Goal: Find specific page/section

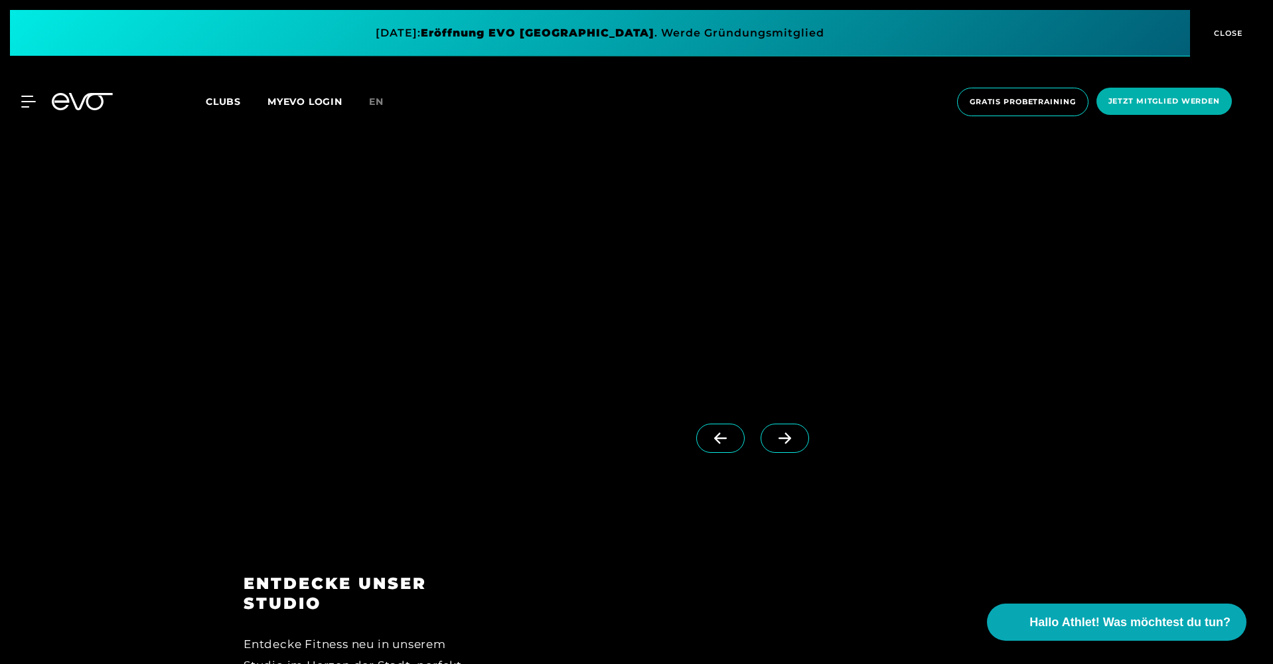
scroll to position [1429, 0]
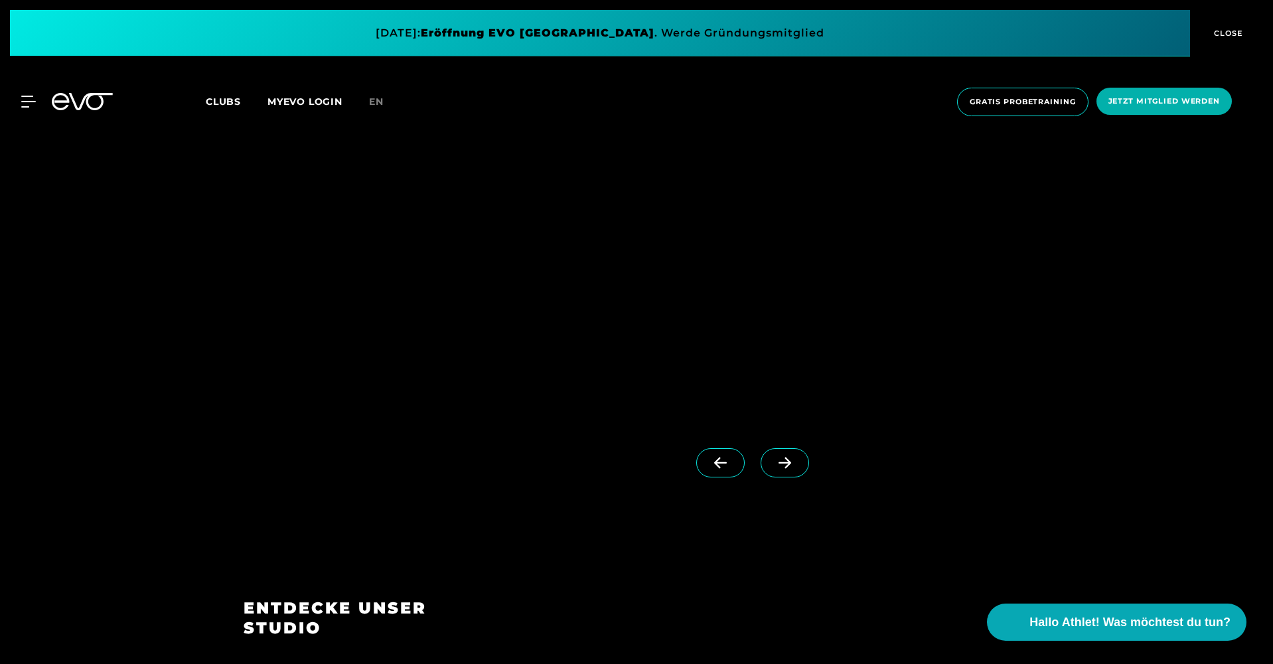
click at [798, 453] on span at bounding box center [784, 462] width 48 height 29
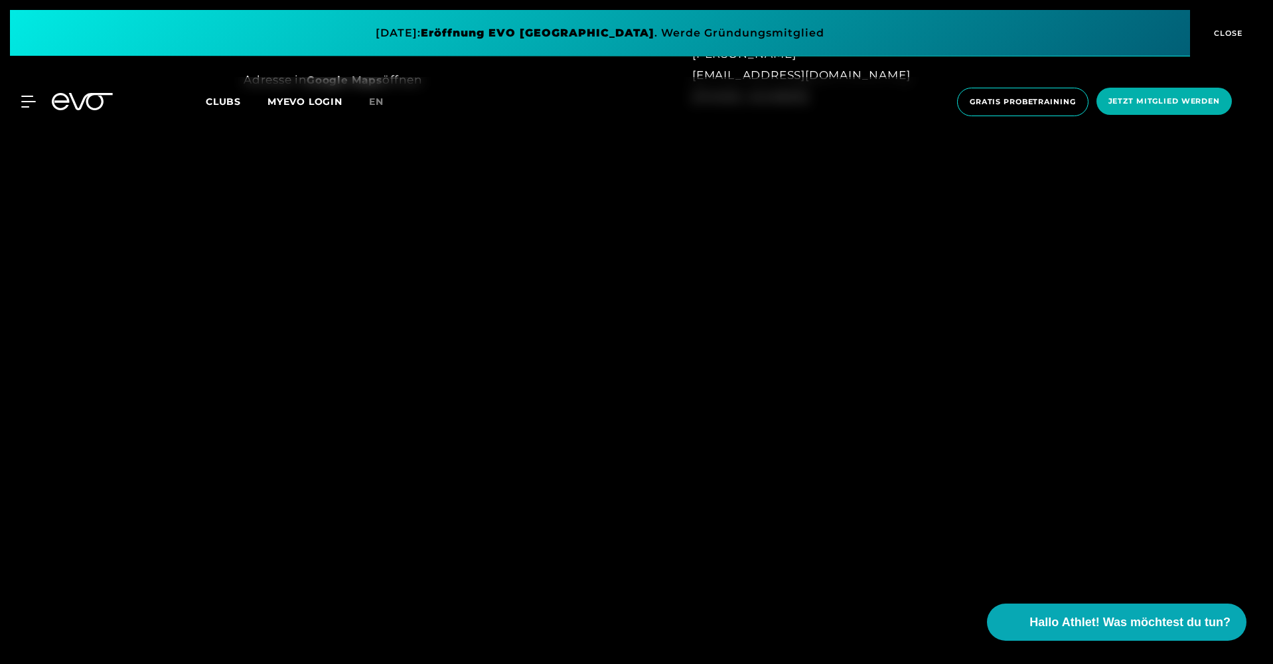
scroll to position [1252, 1]
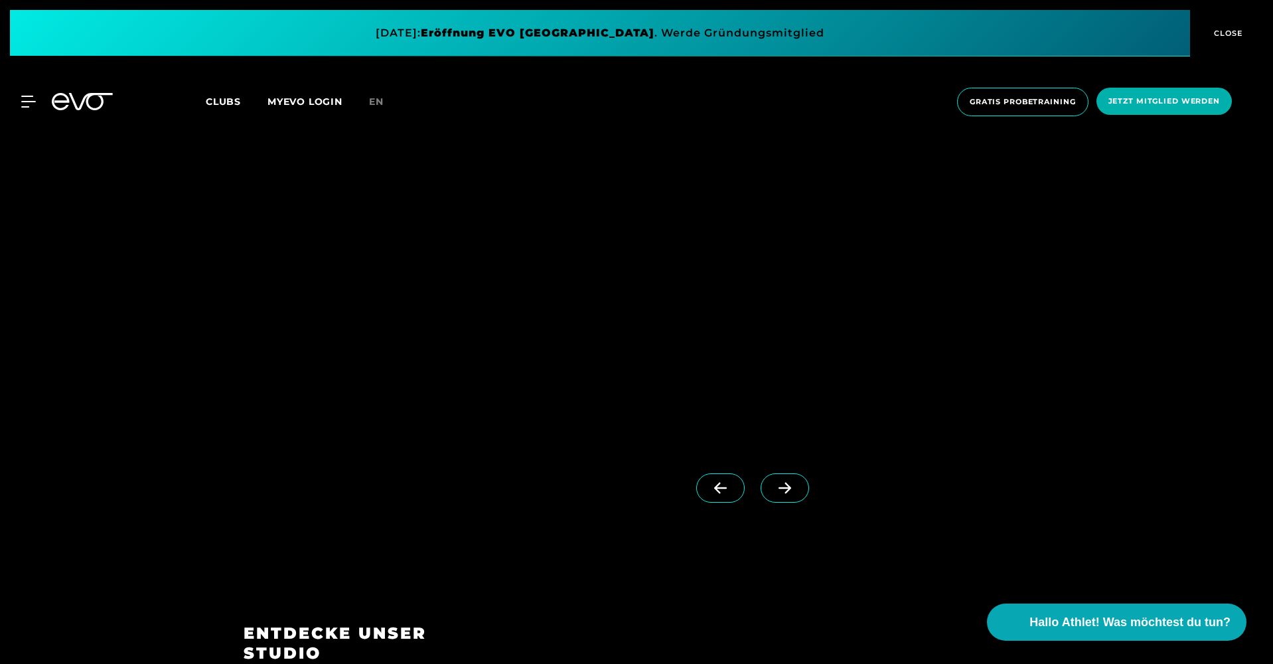
click at [789, 490] on icon at bounding box center [784, 488] width 23 height 12
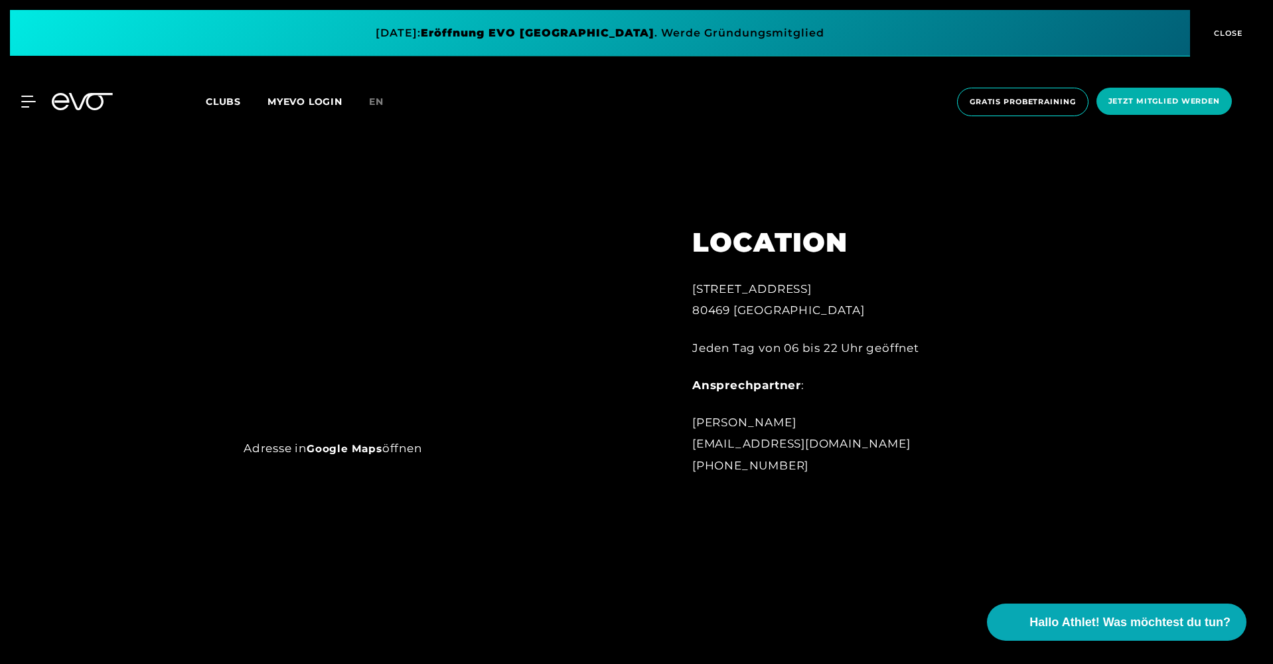
scroll to position [816, 0]
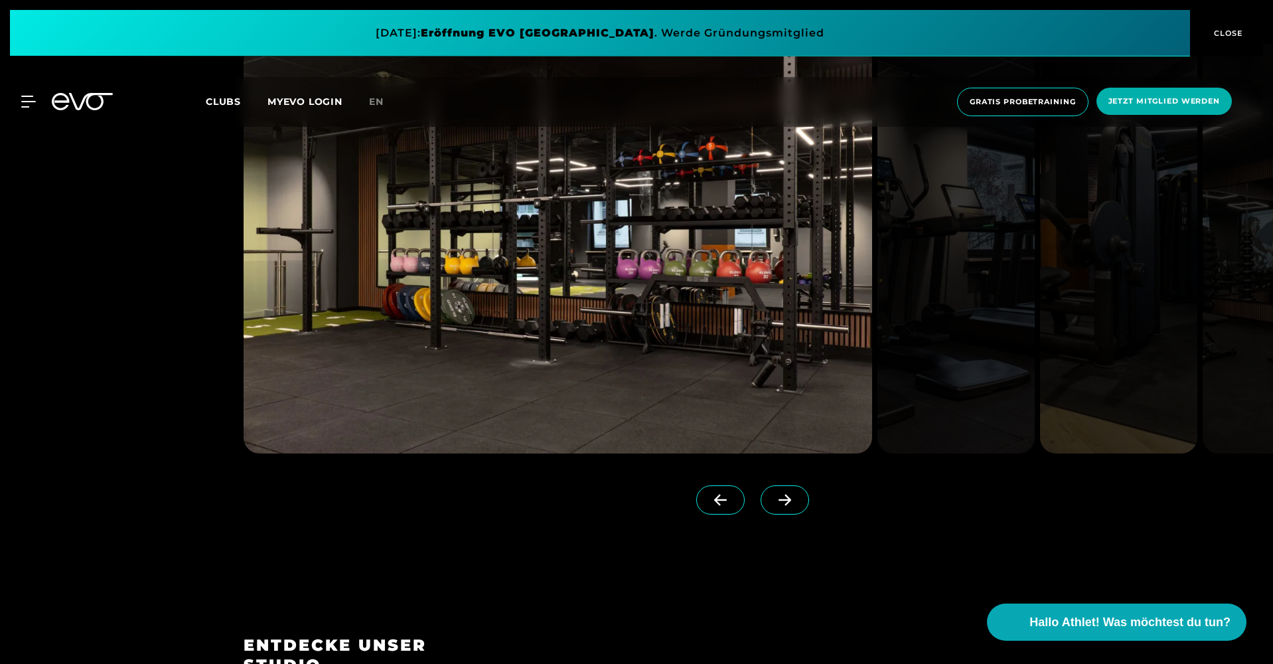
scroll to position [1770, 0]
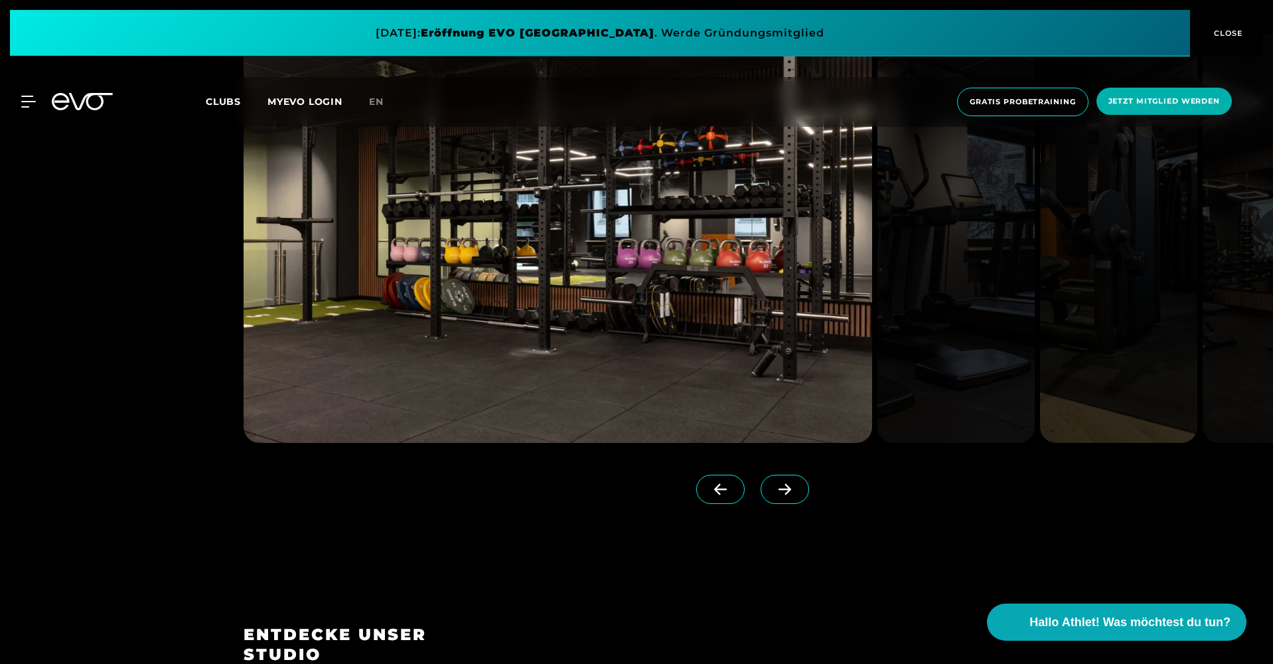
click at [780, 481] on span at bounding box center [784, 488] width 48 height 29
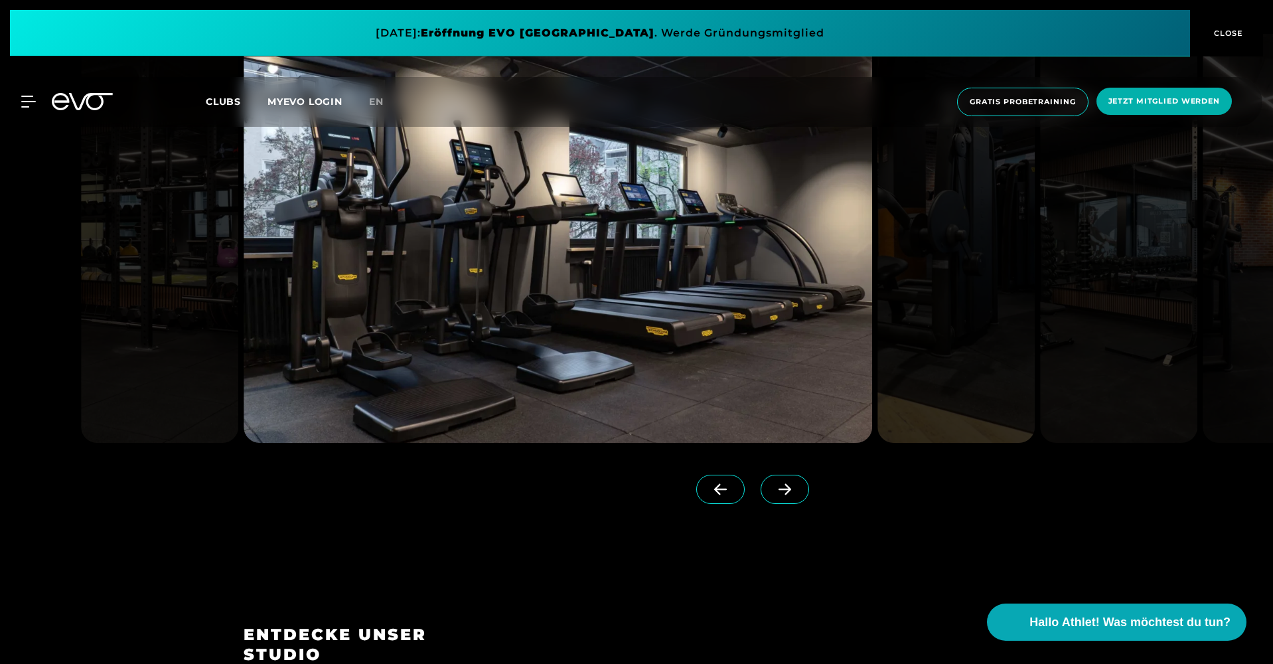
click at [778, 481] on span at bounding box center [784, 488] width 48 height 29
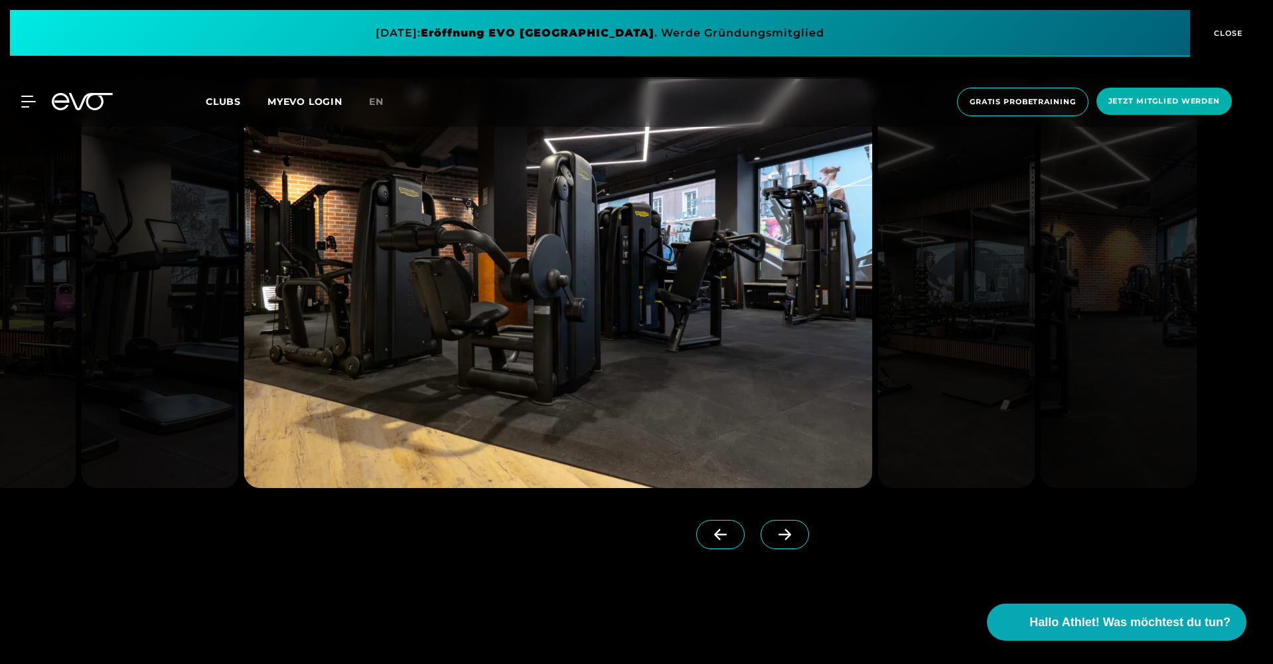
scroll to position [1724, 0]
click at [793, 526] on span at bounding box center [784, 534] width 48 height 29
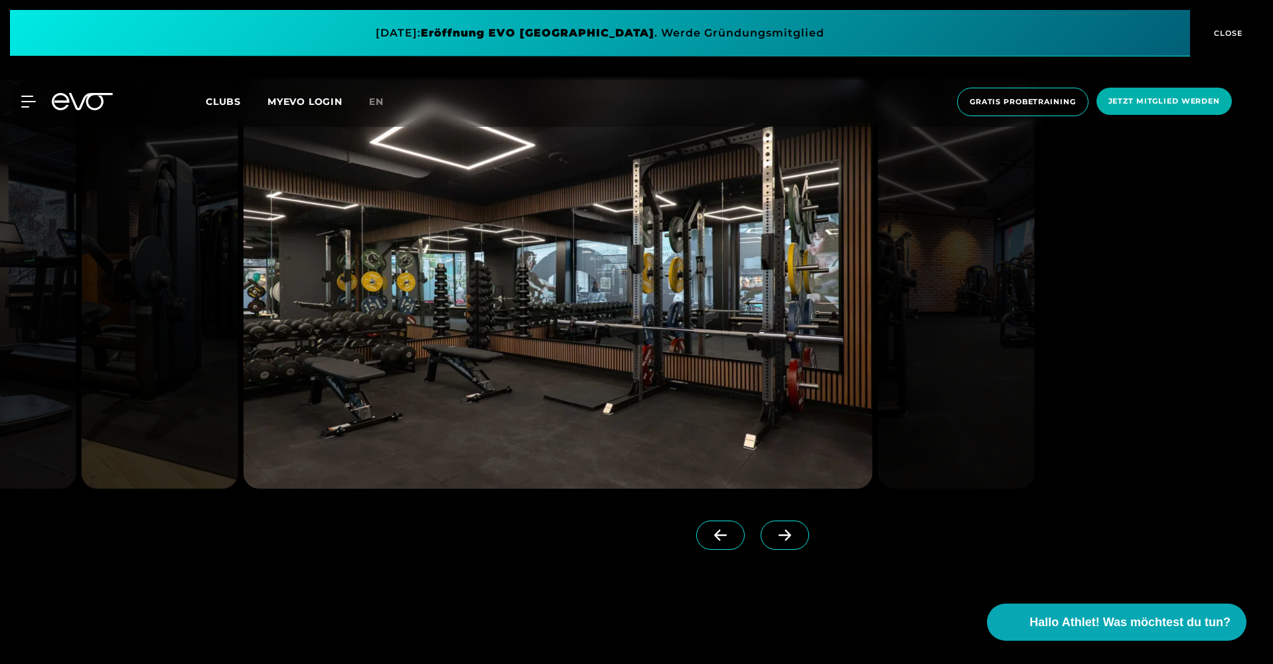
click at [793, 526] on span at bounding box center [784, 534] width 48 height 29
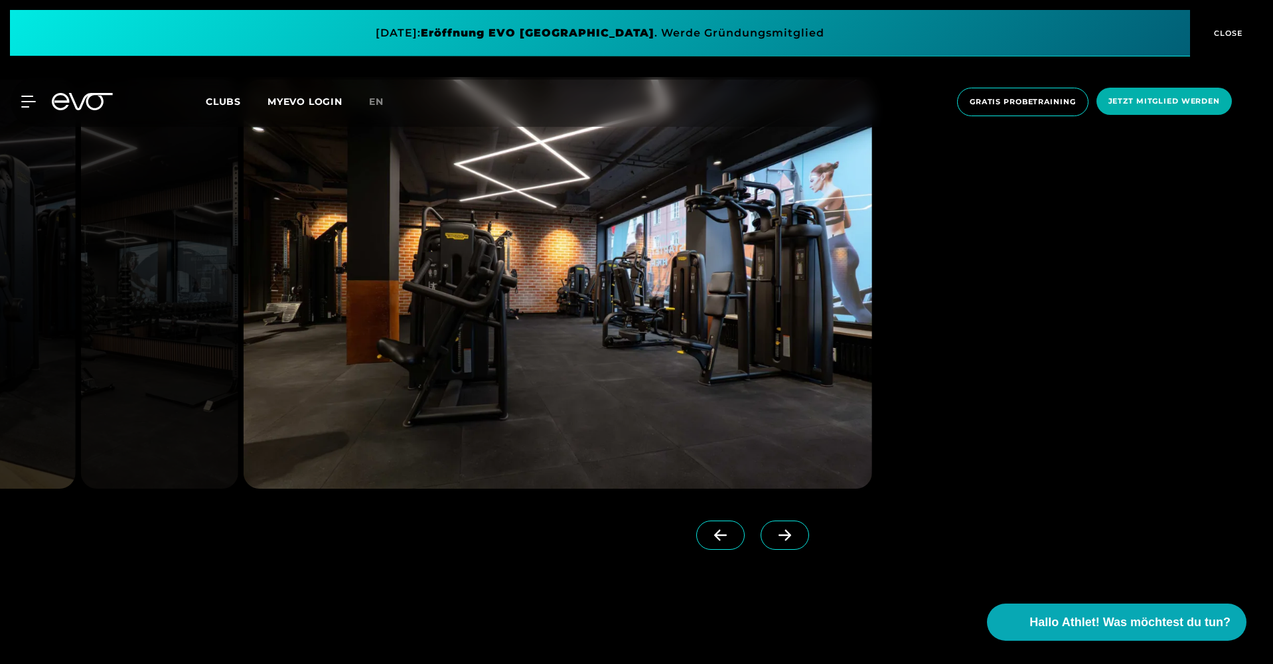
click at [793, 526] on span at bounding box center [784, 534] width 48 height 29
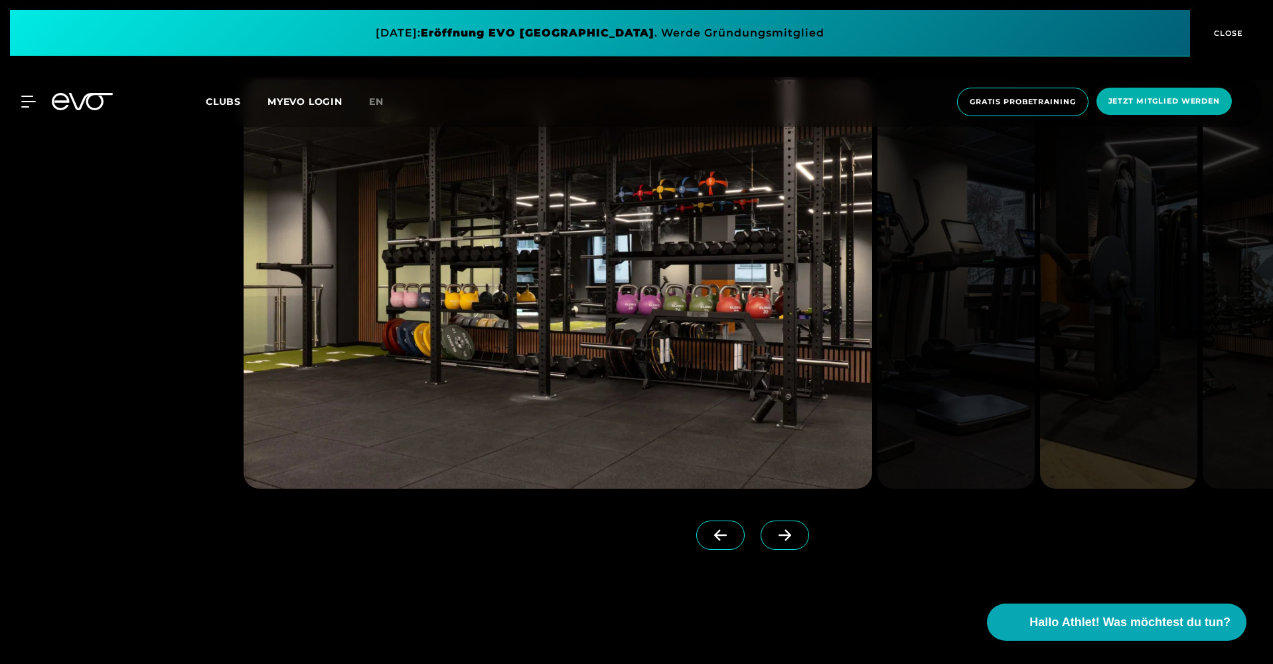
click at [793, 526] on span at bounding box center [784, 534] width 48 height 29
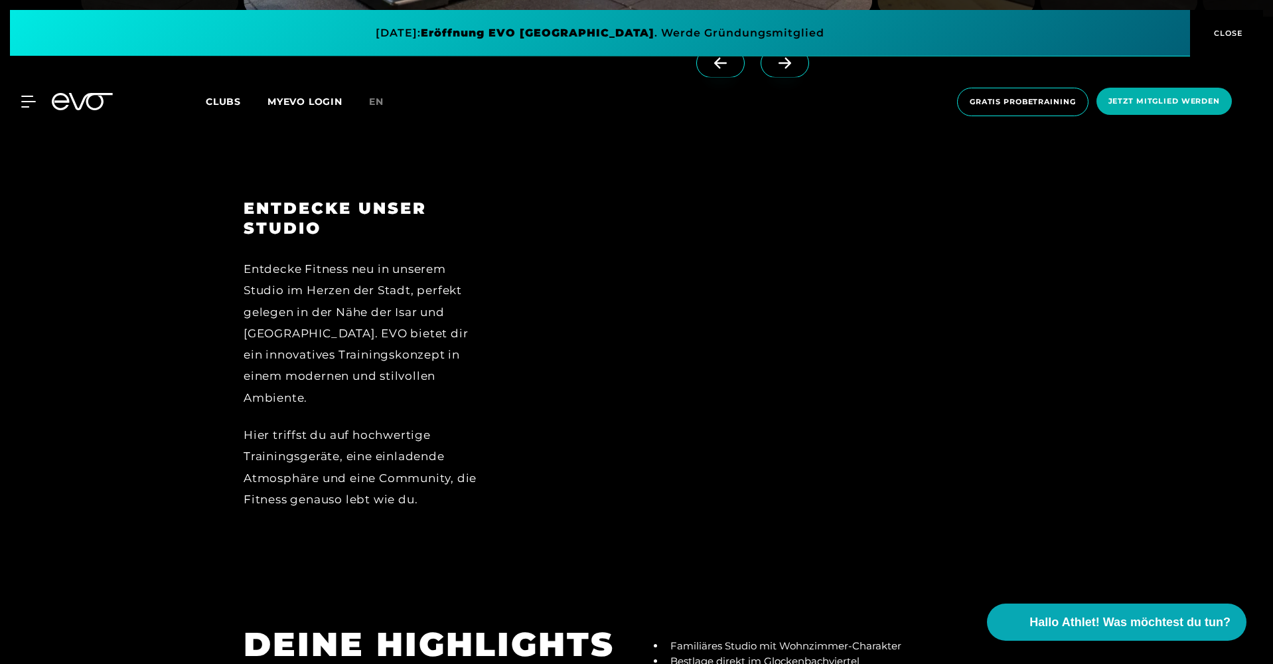
scroll to position [2151, 0]
